Goal: Transaction & Acquisition: Book appointment/travel/reservation

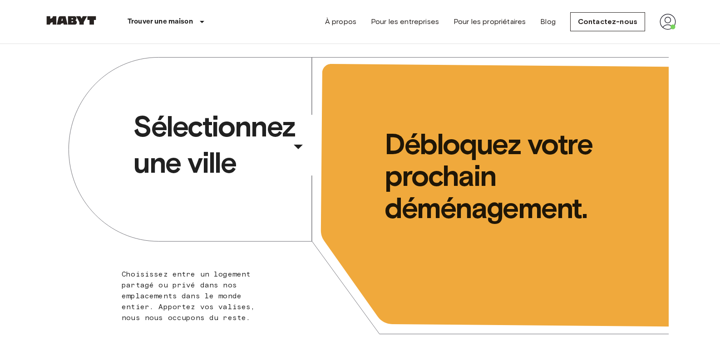
click at [299, 147] on div "​" at bounding box center [310, 154] width 93 height 19
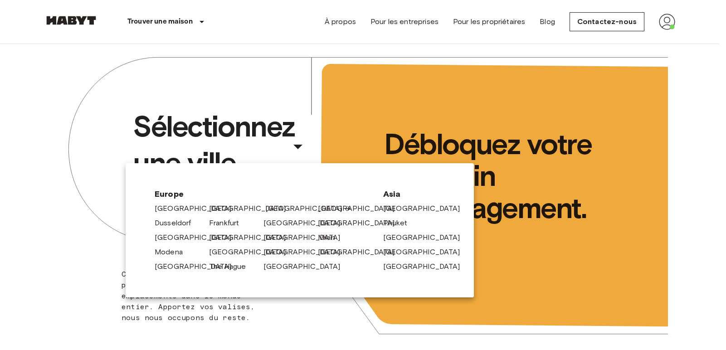
click at [280, 210] on link "[GEOGRAPHIC_DATA]" at bounding box center [308, 208] width 86 height 11
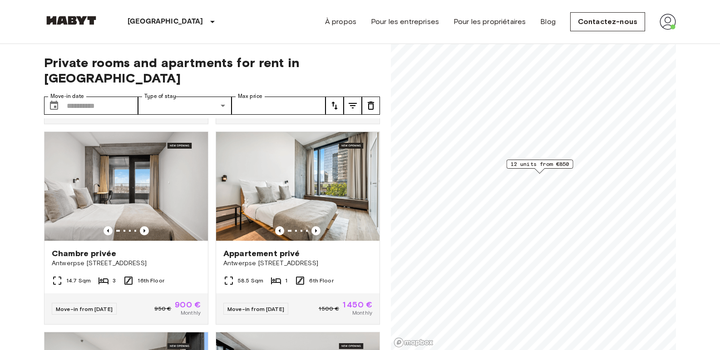
scroll to position [212, 0]
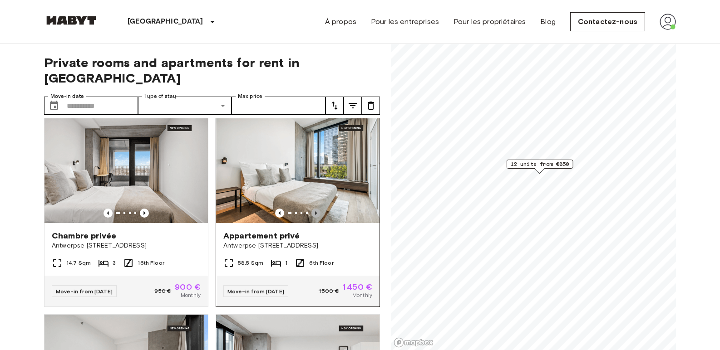
click at [312, 209] on icon "Previous image" at bounding box center [315, 213] width 9 height 9
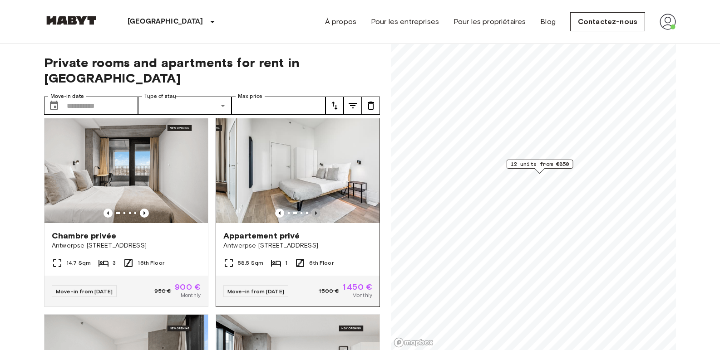
click at [312, 209] on icon "Previous image" at bounding box center [315, 213] width 9 height 9
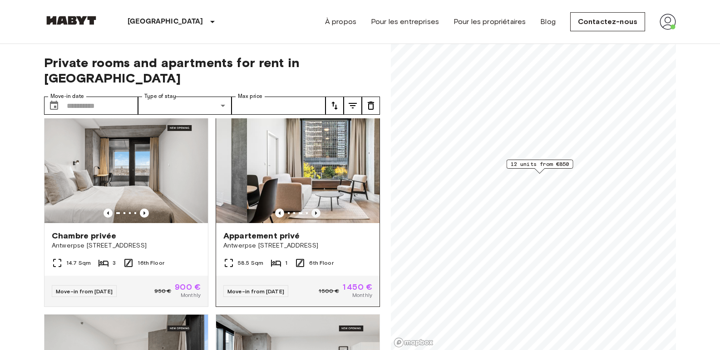
click at [312, 209] on icon "Previous image" at bounding box center [315, 213] width 9 height 9
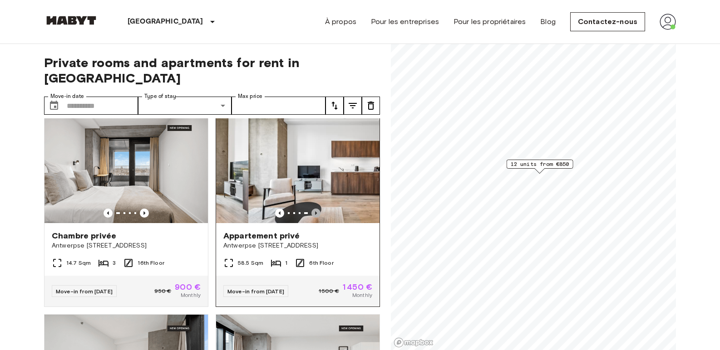
click at [312, 209] on icon "Previous image" at bounding box center [315, 213] width 9 height 9
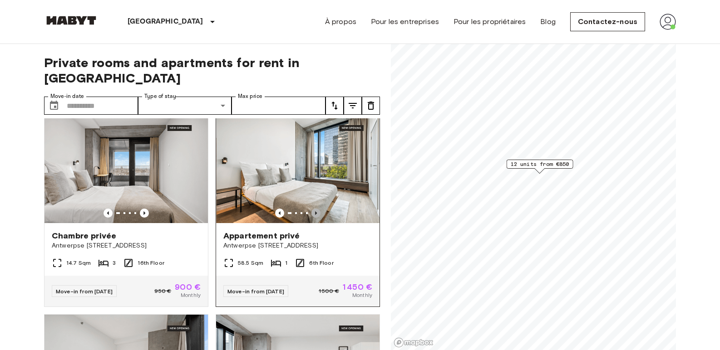
click at [312, 209] on icon "Previous image" at bounding box center [315, 213] width 9 height 9
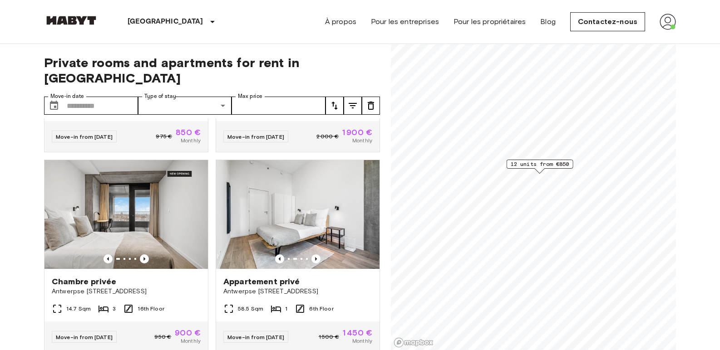
scroll to position [0, 0]
